Goal: Task Accomplishment & Management: Use online tool/utility

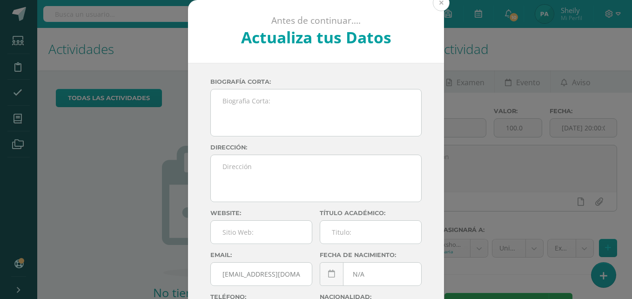
click at [439, 7] on button at bounding box center [441, 2] width 17 height 17
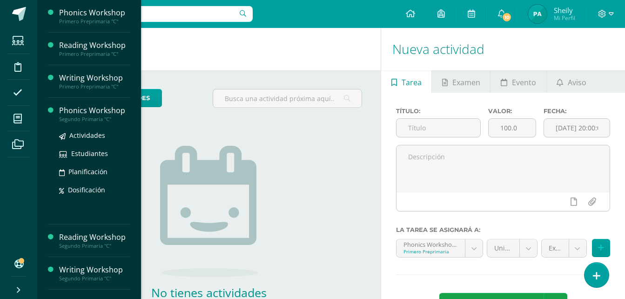
click at [92, 110] on div "Phonics Workshop" at bounding box center [94, 110] width 71 height 11
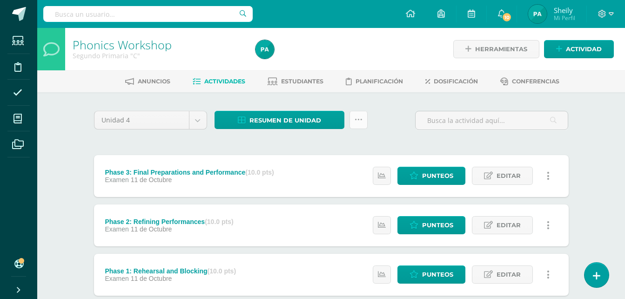
click at [362, 113] on link at bounding box center [359, 120] width 18 height 18
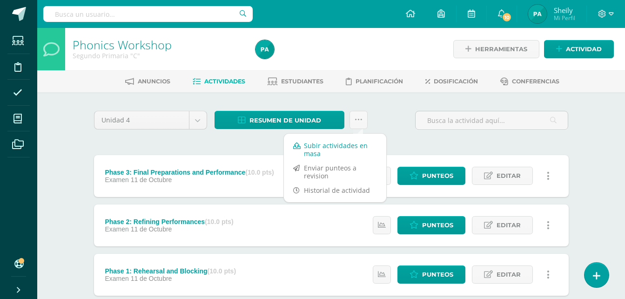
click at [319, 144] on link "Subir actividades en masa" at bounding box center [335, 149] width 102 height 22
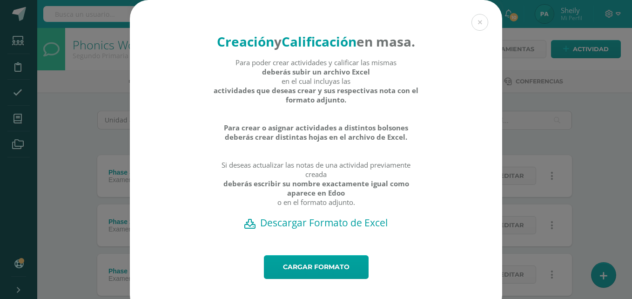
click at [349, 229] on h2 "Descargar Formato de Excel" at bounding box center [316, 222] width 340 height 13
click at [48, 108] on div "Creación y Calificación en masa. Para poder crear actividades y calificar las m…" at bounding box center [316, 157] width 625 height 314
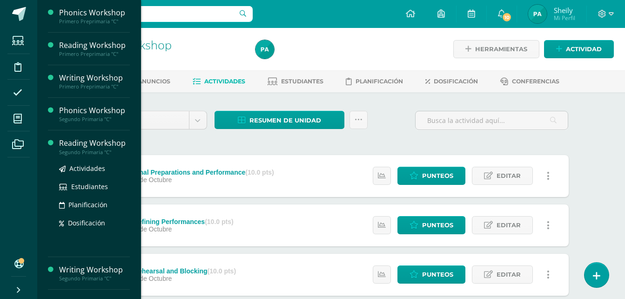
click at [104, 140] on div "Reading Workshop" at bounding box center [94, 143] width 71 height 11
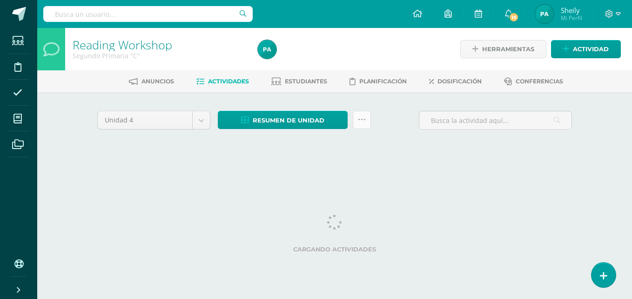
click at [360, 123] on icon at bounding box center [362, 120] width 8 height 8
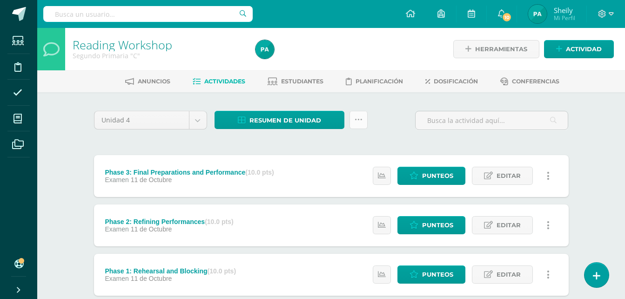
click at [360, 123] on icon at bounding box center [359, 120] width 8 height 8
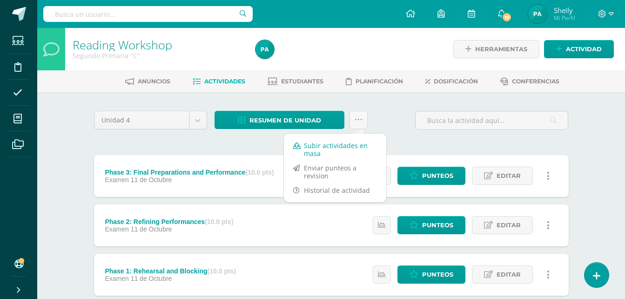
click at [309, 142] on link "Subir actividades en masa" at bounding box center [335, 149] width 102 height 22
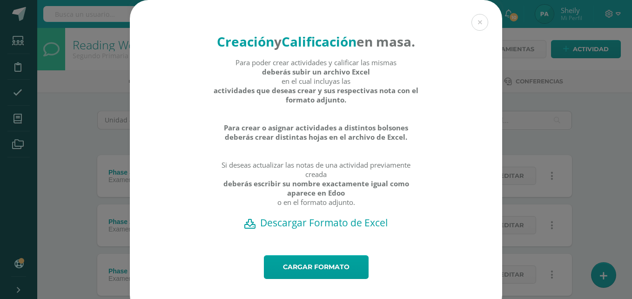
click at [319, 229] on h2 "Descargar Formato de Excel" at bounding box center [316, 222] width 340 height 13
click at [105, 129] on div "Creación y Calificación en masa. Para poder crear actividades y calificar las m…" at bounding box center [316, 157] width 625 height 314
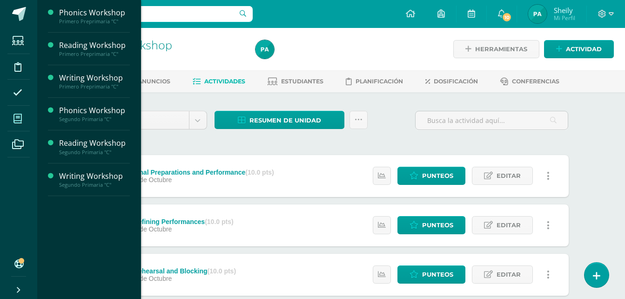
click at [20, 123] on icon at bounding box center [18, 118] width 8 height 9
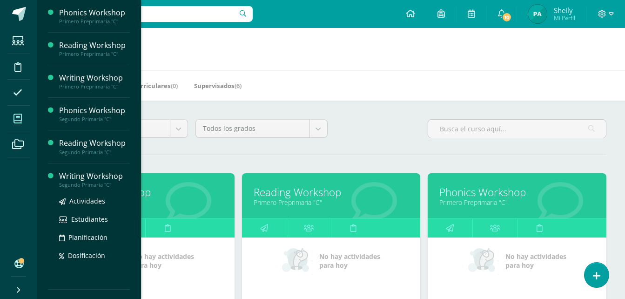
click at [92, 174] on div "Writing Workshop" at bounding box center [94, 176] width 71 height 11
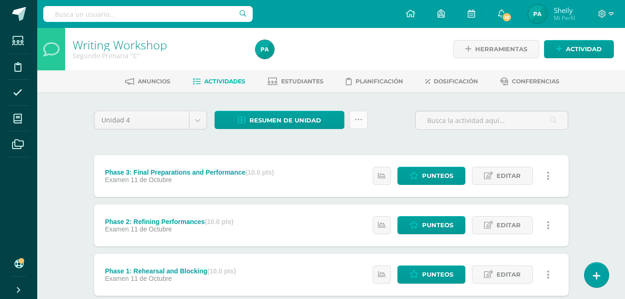
click at [361, 116] on icon at bounding box center [359, 120] width 8 height 8
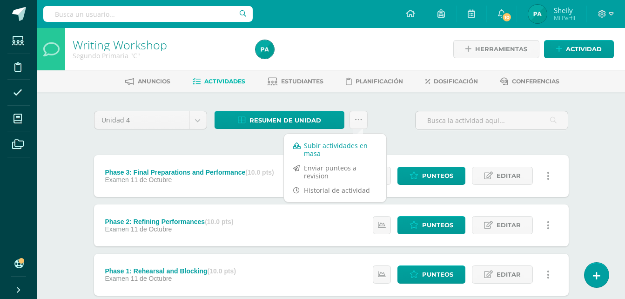
click at [313, 146] on link "Subir actividades en masa" at bounding box center [335, 149] width 102 height 22
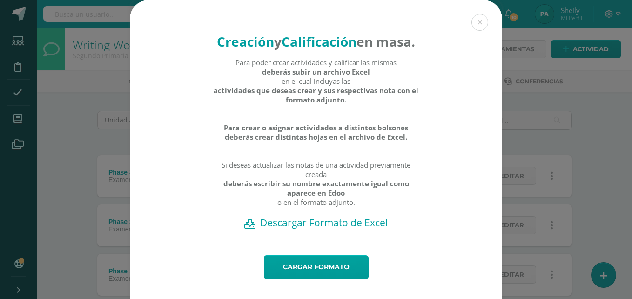
click at [298, 229] on h2 "Descargar Formato de Excel" at bounding box center [316, 222] width 340 height 13
click at [316, 279] on link "Cargar formato" at bounding box center [316, 267] width 105 height 24
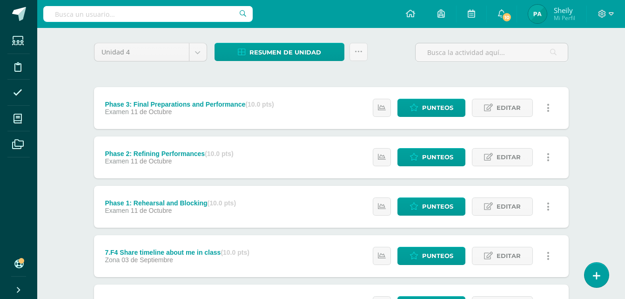
scroll to position [38, 0]
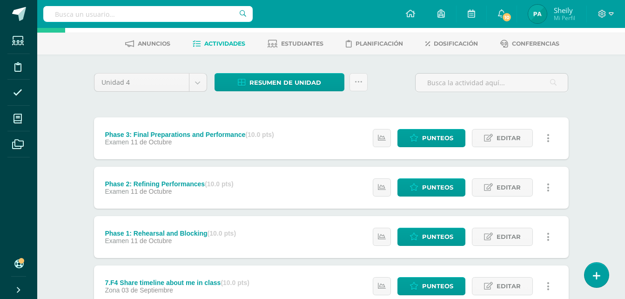
drag, startPoint x: 625, startPoint y: 85, endPoint x: 628, endPoint y: 66, distance: 19.3
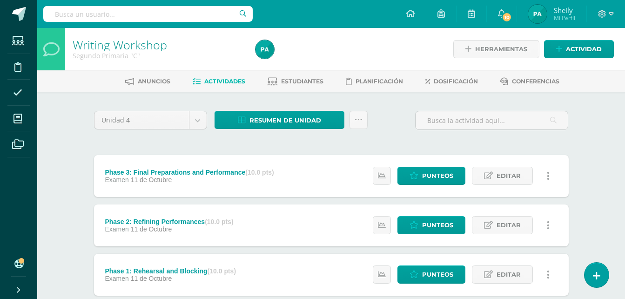
click at [398, 113] on div "Unidad 4 Unidad 1 Unidad 2 Unidad 3 Unidad 4 Resumen de unidad Descargar como H…" at bounding box center [331, 124] width 482 height 27
